Goal: Transaction & Acquisition: Book appointment/travel/reservation

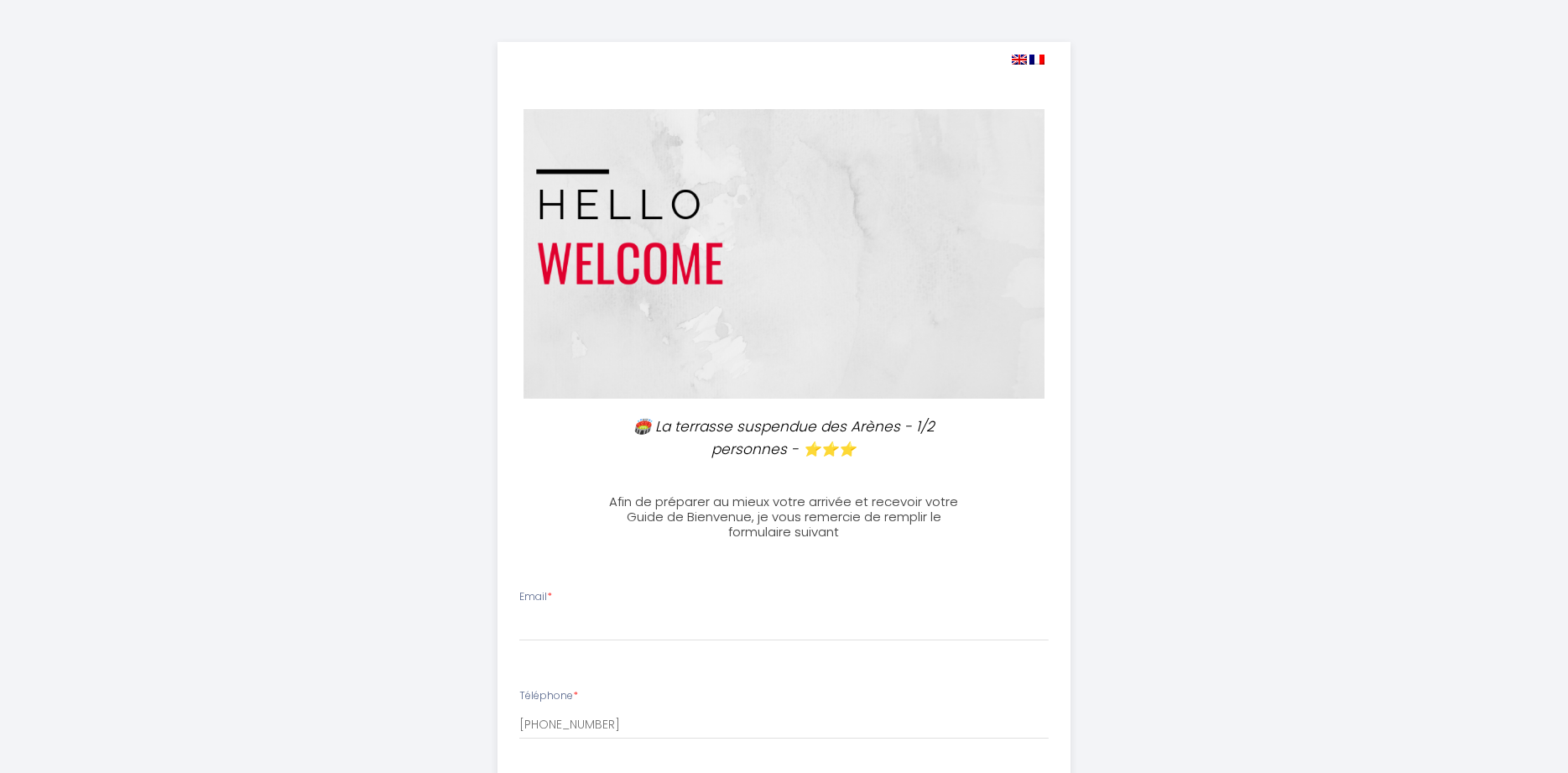
select select
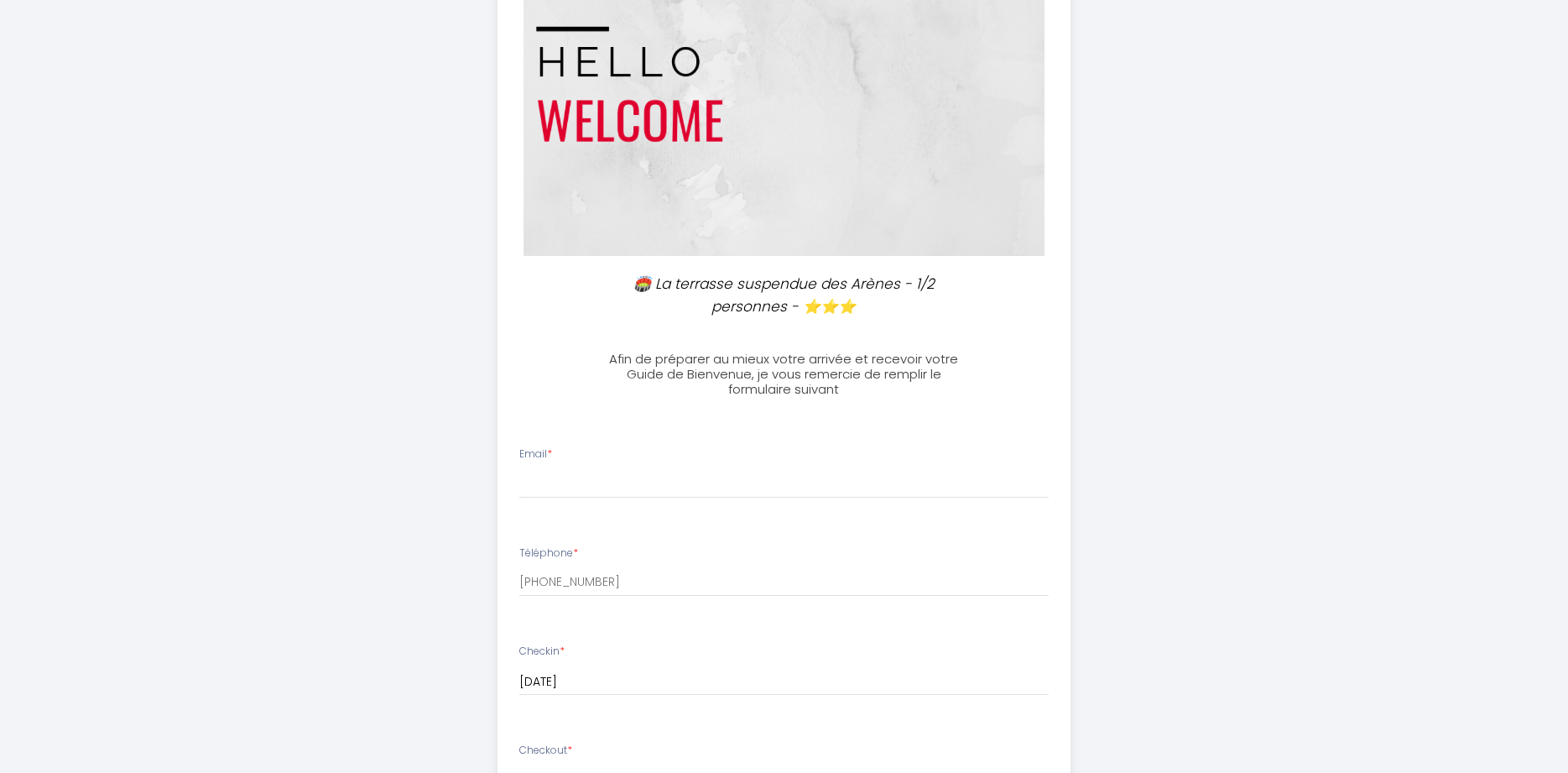
scroll to position [257, 0]
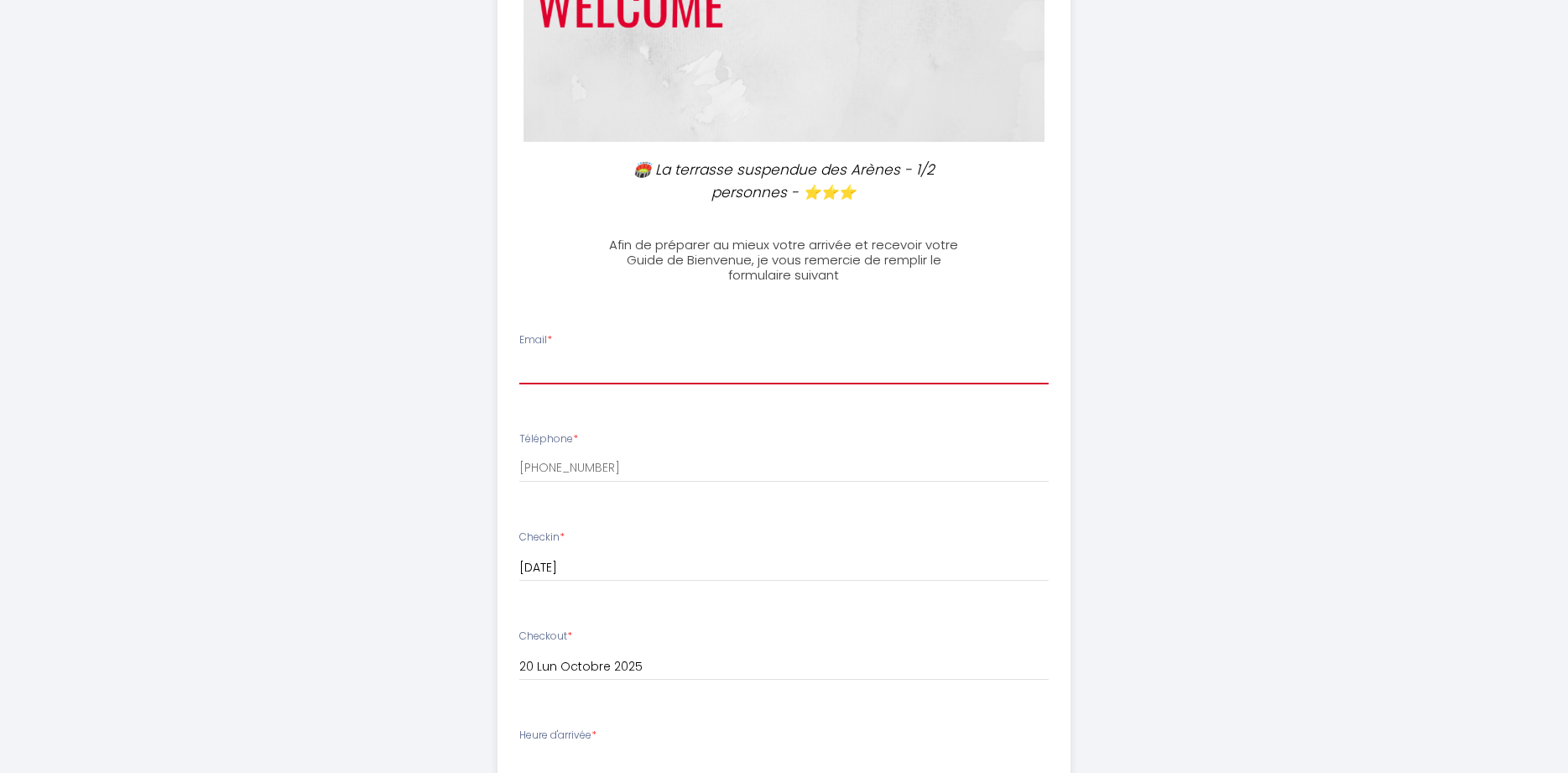
click at [531, 376] on input "Email *" at bounding box center [784, 370] width 529 height 30
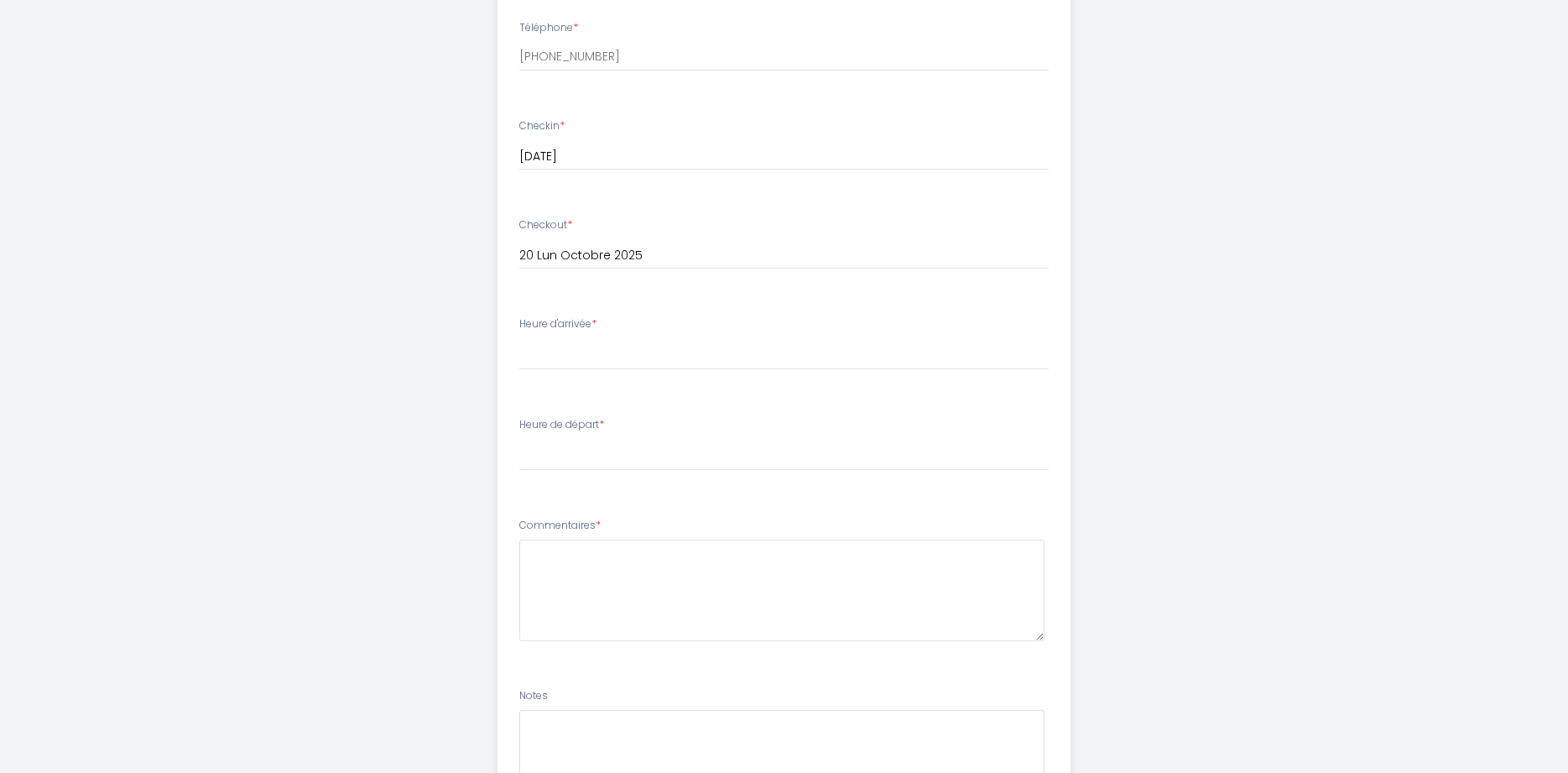
scroll to position [685, 0]
type input "[EMAIL_ADDRESS][DOMAIN_NAME]"
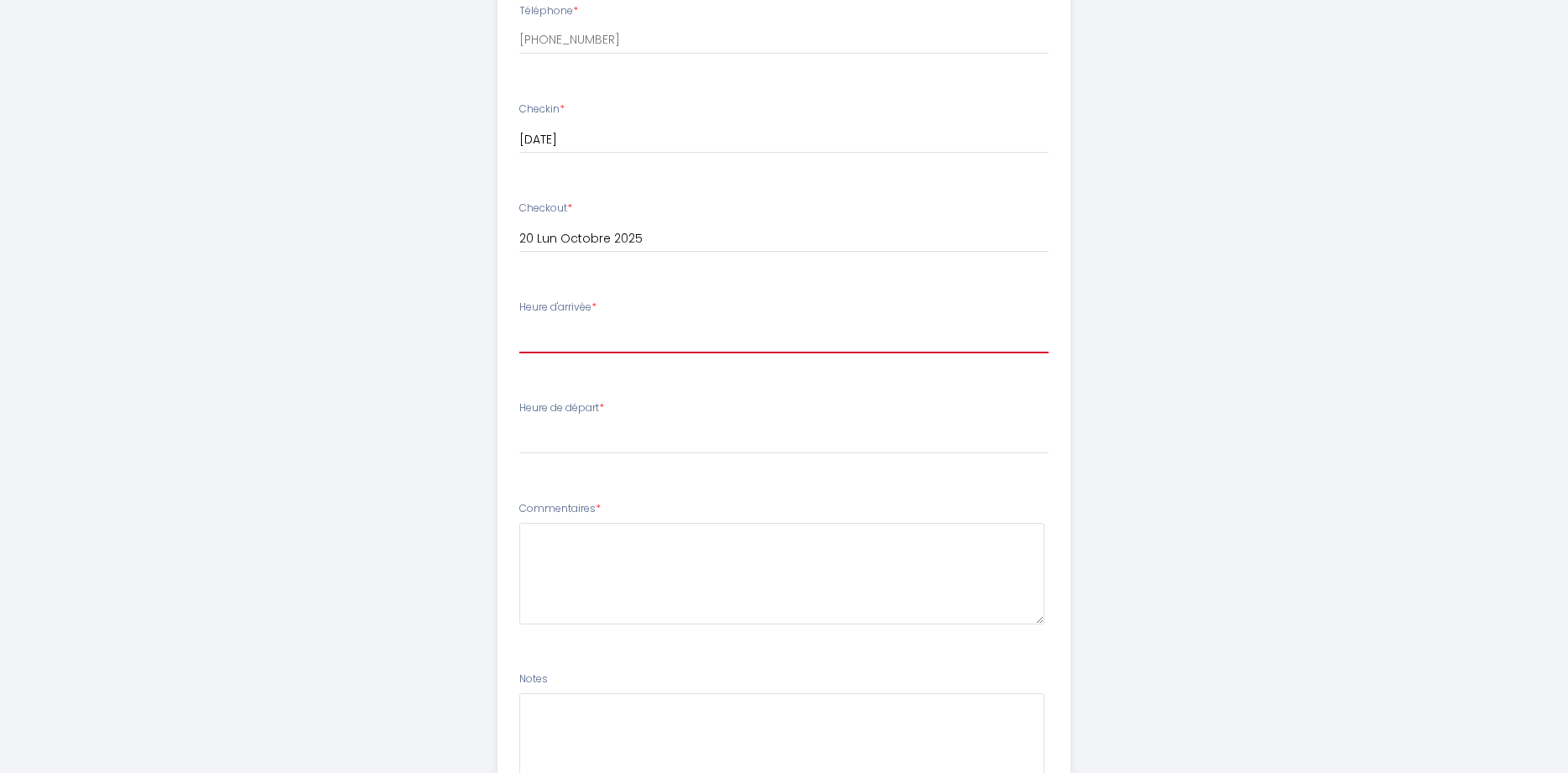
click at [519, 322] on select "16:00 16:30 17:00 17:30 18:00 18:30 19:00 19:30 20:00 20:30 21:00 21:30 22:00 2…" at bounding box center [784, 338] width 529 height 32
drag, startPoint x: 555, startPoint y: 341, endPoint x: 1233, endPoint y: 264, distance: 682.4
click at [1233, 264] on div "🏟️ La terrasse suspendue des Arènes - 1/2 personnes - ⭐⭐⭐ Afin de préparer au m…" at bounding box center [784, 126] width 1568 height 1623
click at [519, 422] on select "00:00 00:30 01:00 01:30 02:00 02:30 03:00 03:30 04:00 04:30 05:00 05:30 06:00 0…" at bounding box center [784, 438] width 529 height 32
select select "09:00"
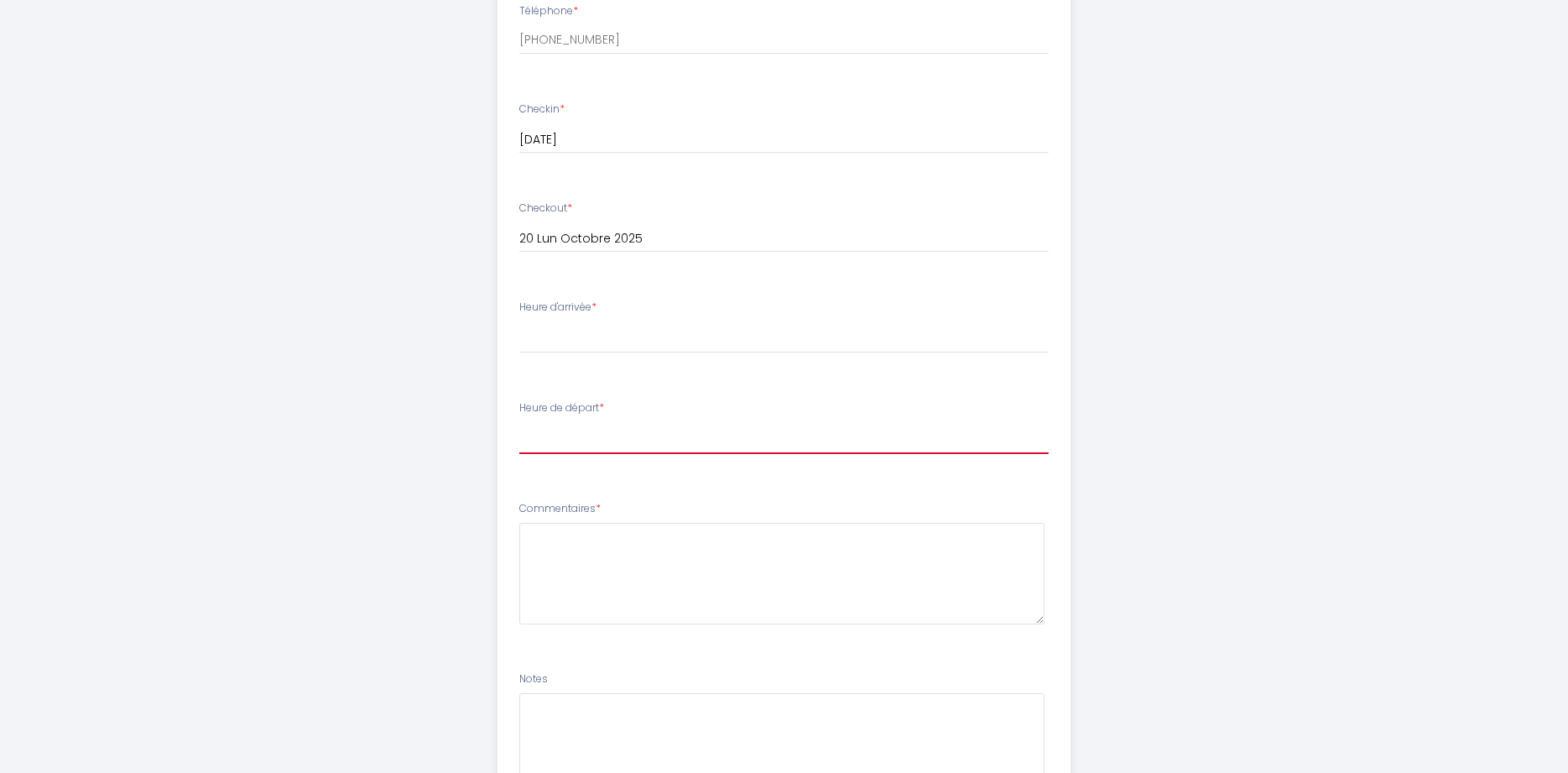
click option "09:00" at bounding box center [0, 0] width 0 height 0
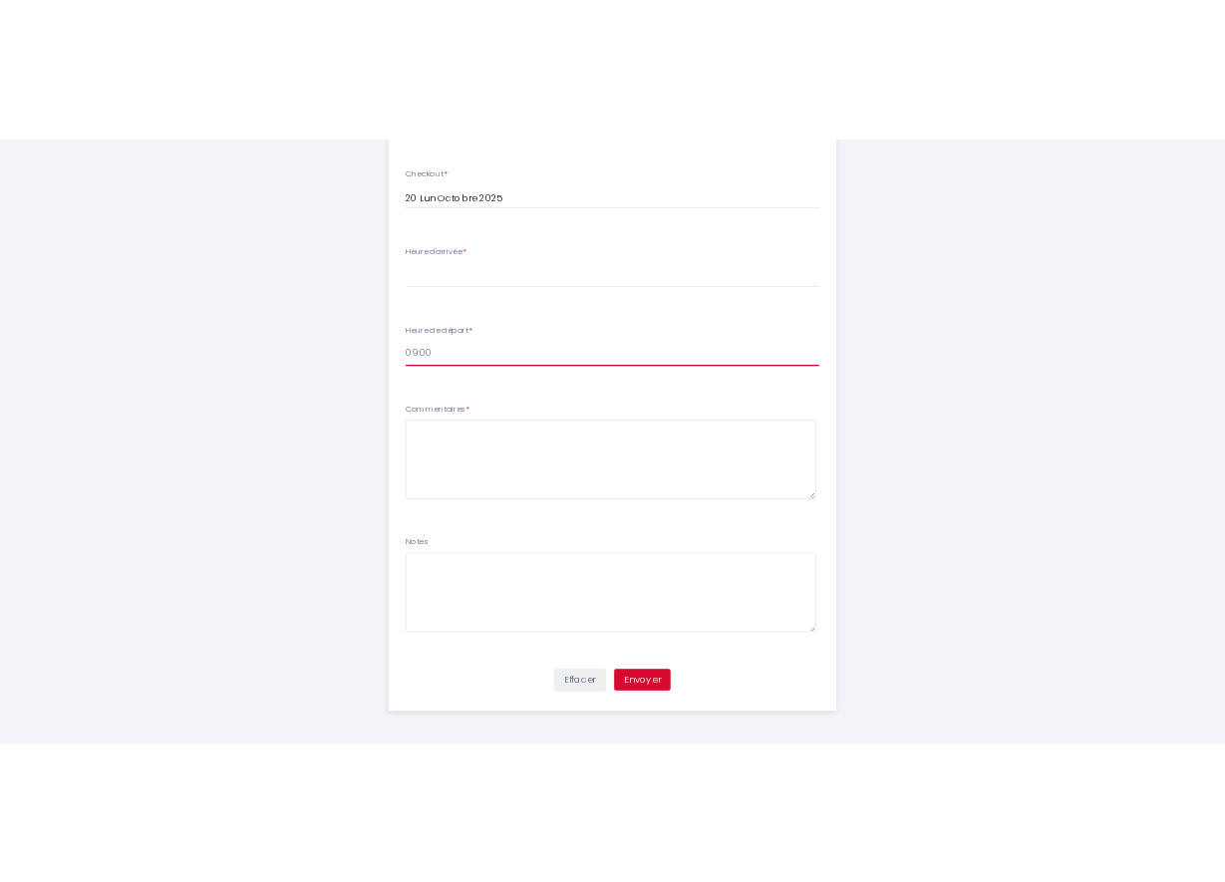
scroll to position [500, 0]
